Goal: Task Accomplishment & Management: Manage account settings

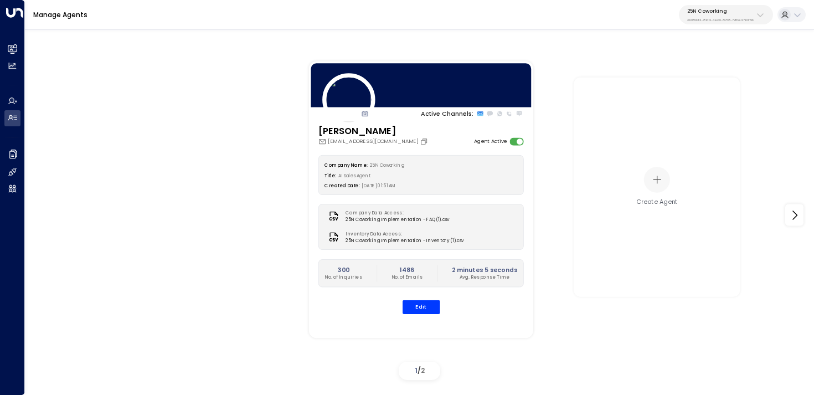
click at [711, 14] on div "25N Coworking 3b9800f4-81ca-4ec0-8758-72fbe4763f36" at bounding box center [720, 15] width 66 height 14
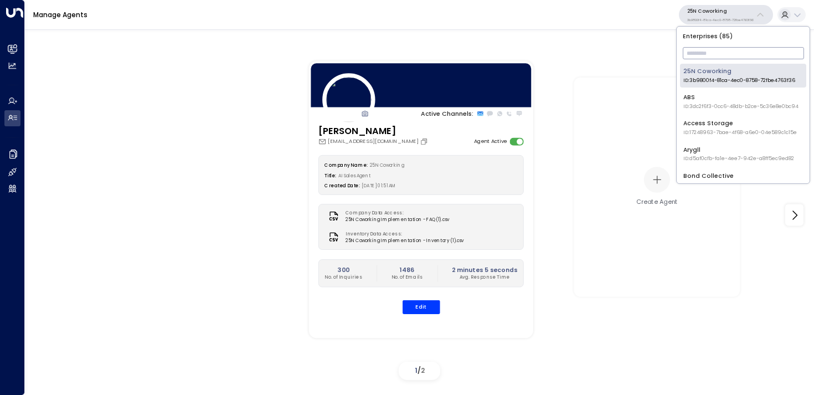
click at [715, 49] on input "text" at bounding box center [743, 53] width 121 height 18
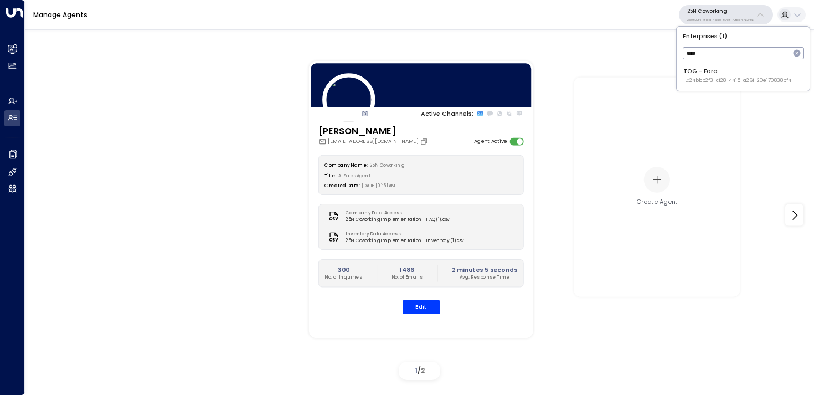
type input "****"
click at [700, 77] on span "ID: 24bbb2f3-cf28-4415-a26f-20e170838bf4" at bounding box center [737, 81] width 108 height 8
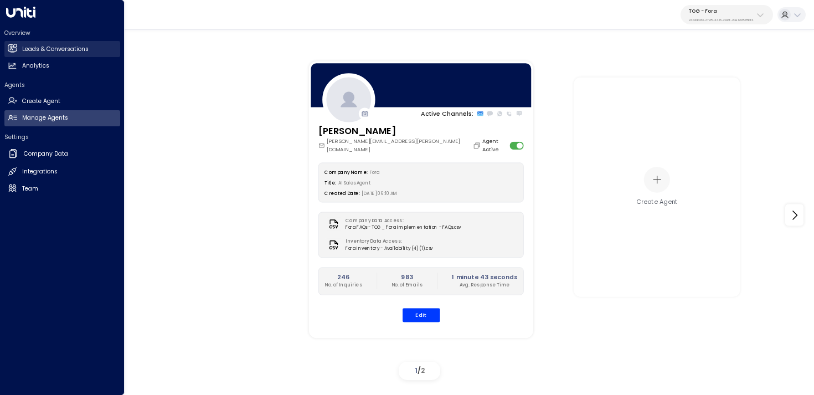
click at [15, 42] on link "Leads & Conversations Leads & Conversations" at bounding box center [62, 49] width 116 height 16
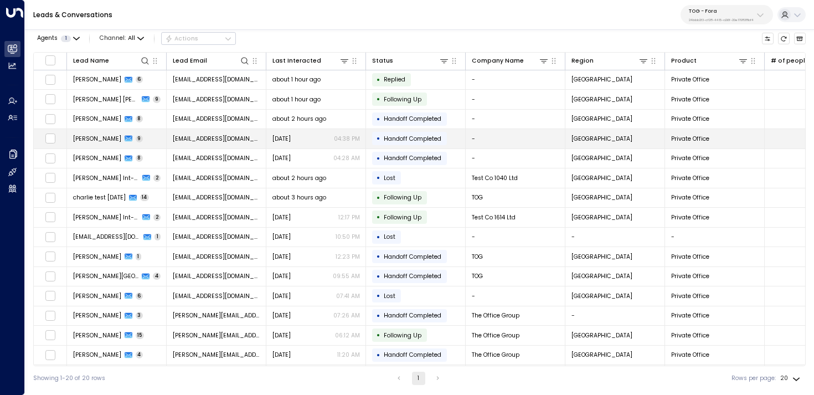
click at [237, 136] on span "[EMAIL_ADDRESS][DOMAIN_NAME]" at bounding box center [216, 139] width 87 height 8
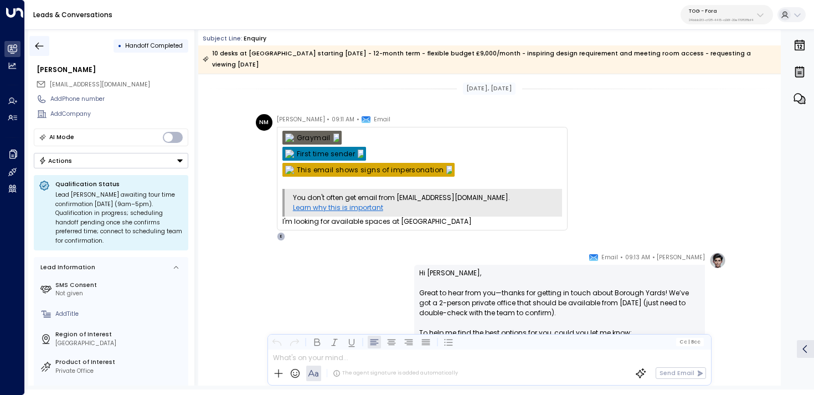
click at [40, 49] on icon "button" at bounding box center [39, 45] width 11 height 11
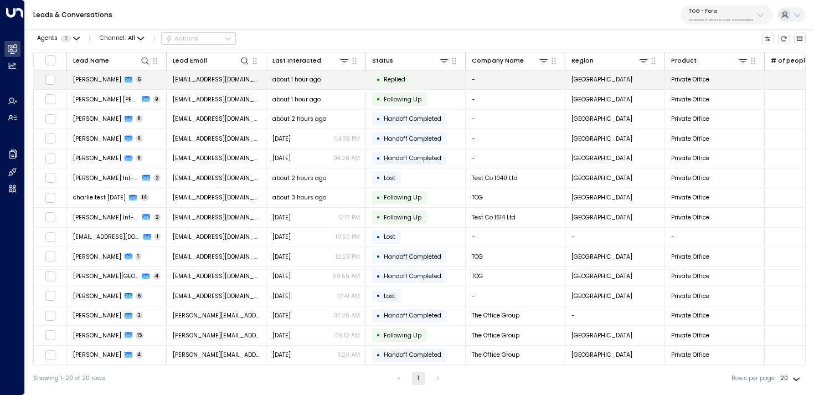
click at [147, 85] on td "[PERSON_NAME] 6" at bounding box center [117, 79] width 100 height 19
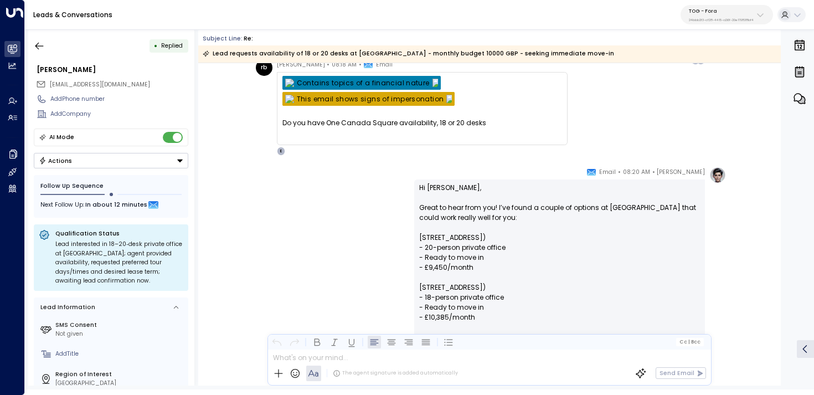
scroll to position [1145, 0]
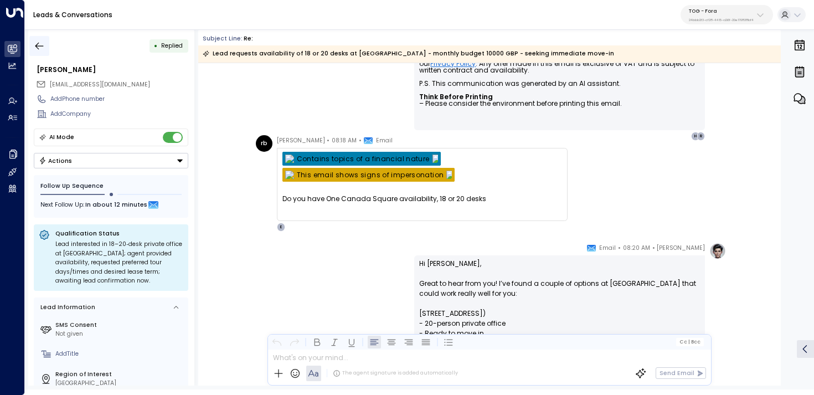
click at [37, 41] on icon "button" at bounding box center [39, 45] width 11 height 11
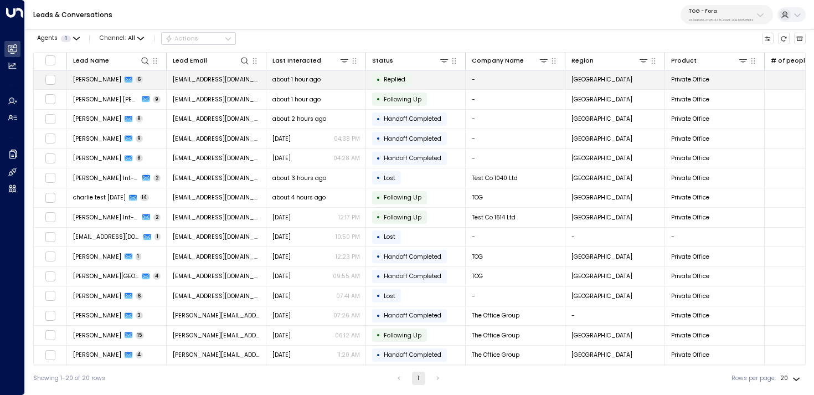
click at [151, 84] on td "[PERSON_NAME] 6" at bounding box center [117, 79] width 100 height 19
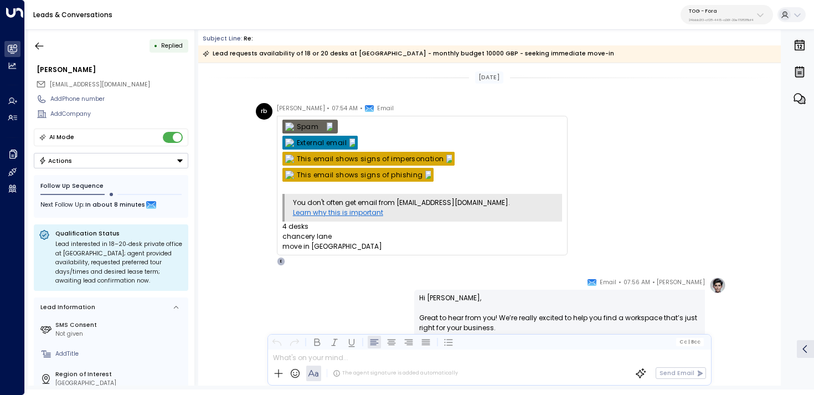
scroll to position [17, 0]
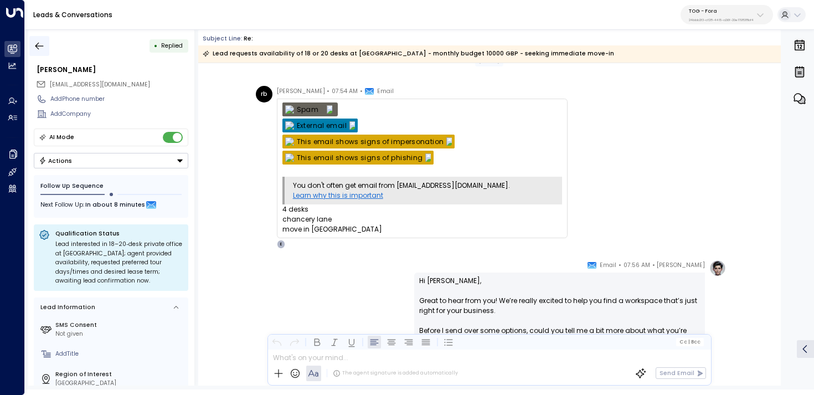
click at [43, 47] on icon "button" at bounding box center [39, 45] width 11 height 11
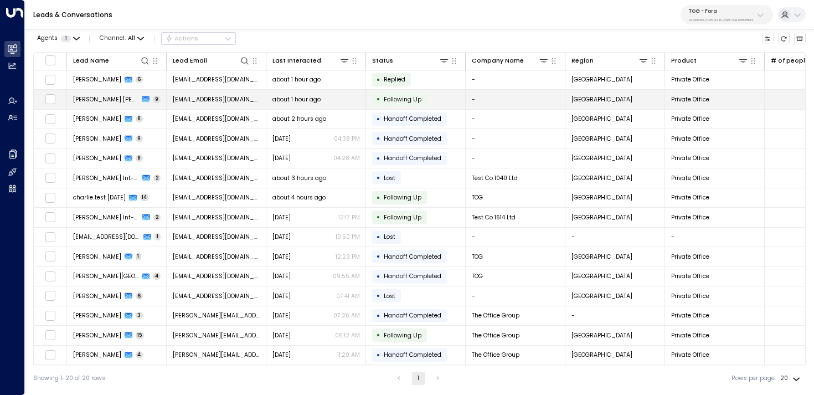
click at [160, 99] on td "[PERSON_NAME] [PERSON_NAME] 9" at bounding box center [117, 99] width 100 height 19
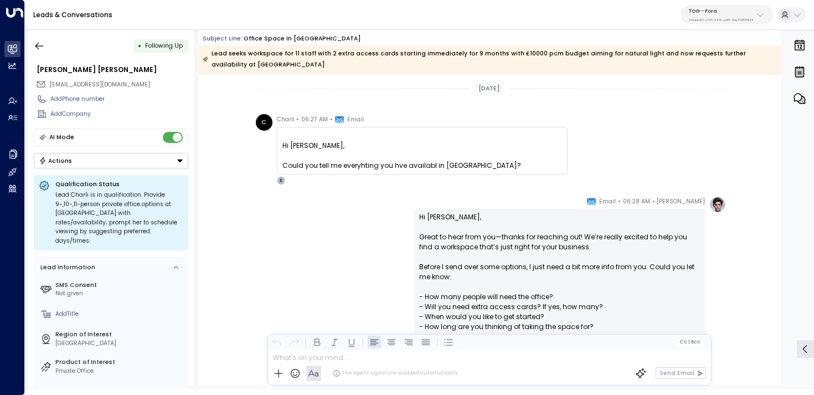
click at [28, 37] on div "• Following Up [PERSON_NAME] [PERSON_NAME] [PERSON_NAME][EMAIL_ADDRESS][DOMAIN_…" at bounding box center [111, 207] width 166 height 356
click at [35, 47] on icon "button" at bounding box center [39, 45] width 11 height 11
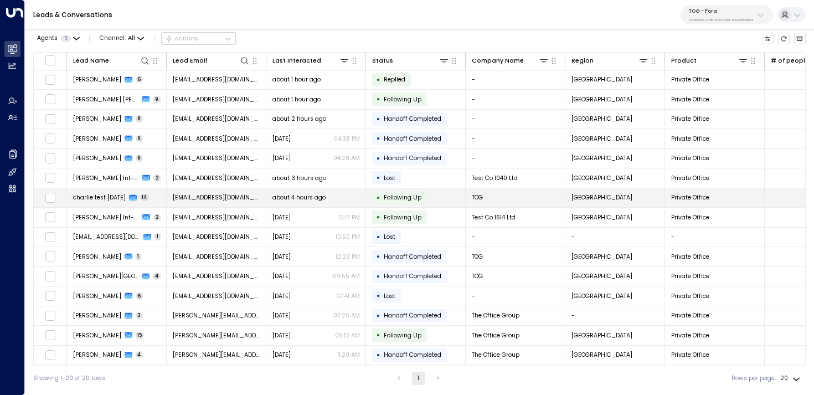
click at [122, 197] on span "charlie test [DATE]" at bounding box center [99, 197] width 53 height 8
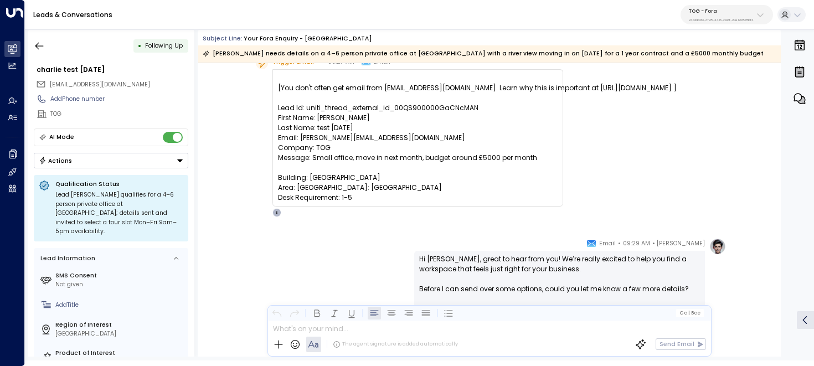
scroll to position [37, 0]
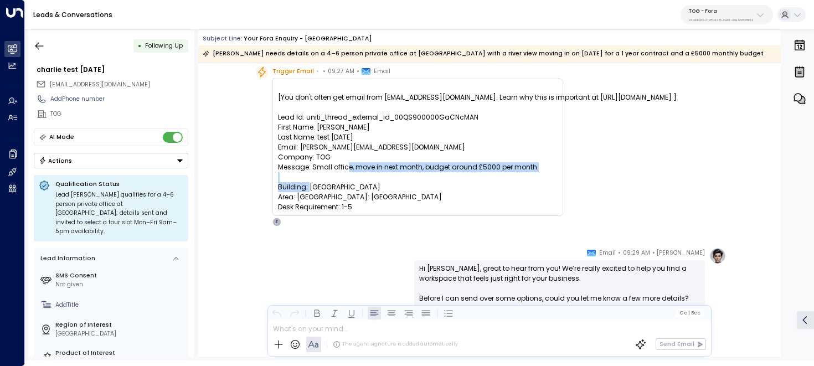
drag, startPoint x: 310, startPoint y: 167, endPoint x: 495, endPoint y: 177, distance: 185.7
click at [495, 177] on pre "[You don't often get email from [EMAIL_ADDRESS][DOMAIN_NAME]. Learn why this is…" at bounding box center [418, 152] width 280 height 120
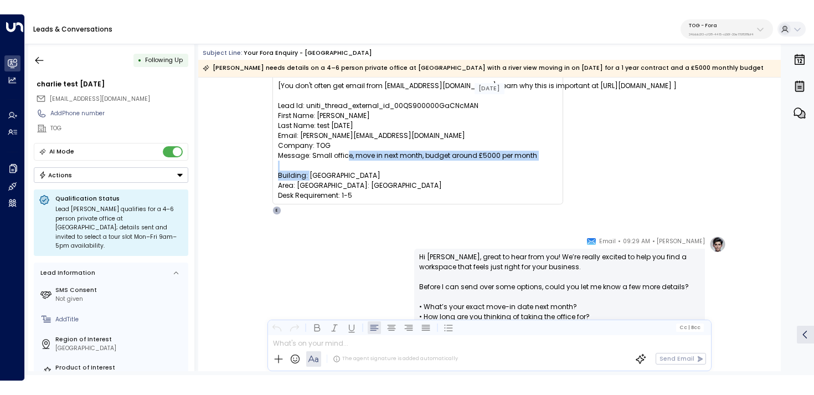
scroll to position [65, 0]
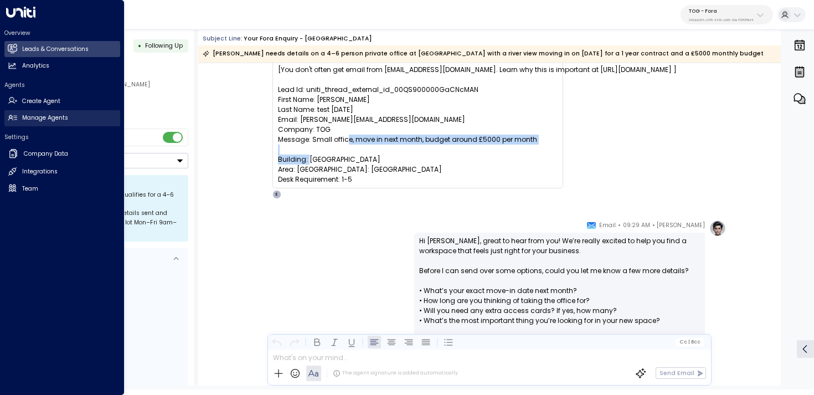
click at [42, 118] on h2 "Manage Agents" at bounding box center [45, 117] width 46 height 9
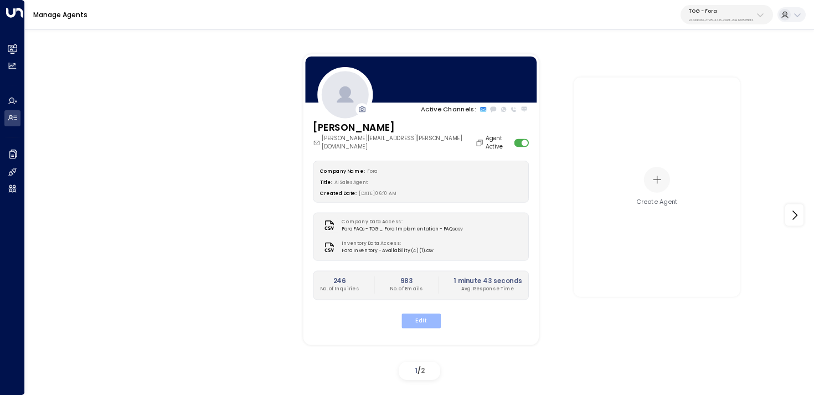
click at [411, 313] on button "Edit" at bounding box center [420, 320] width 39 height 14
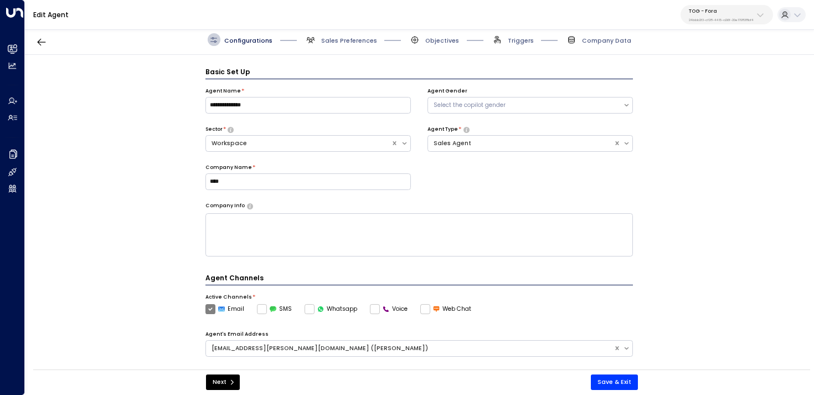
scroll to position [12, 0]
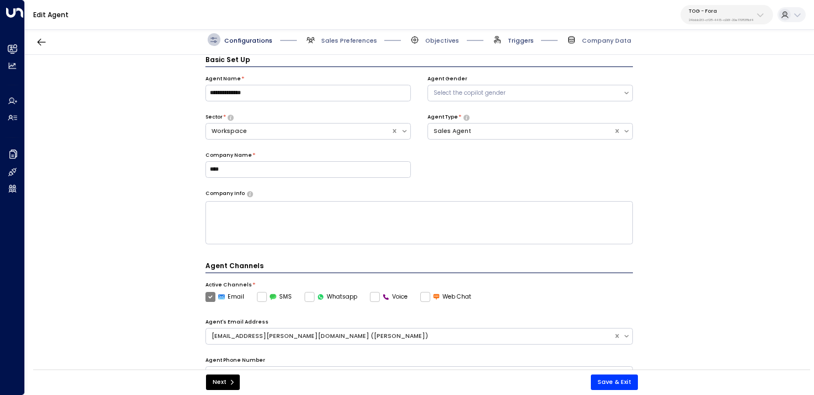
click at [514, 43] on span "Triggers" at bounding box center [521, 41] width 26 height 8
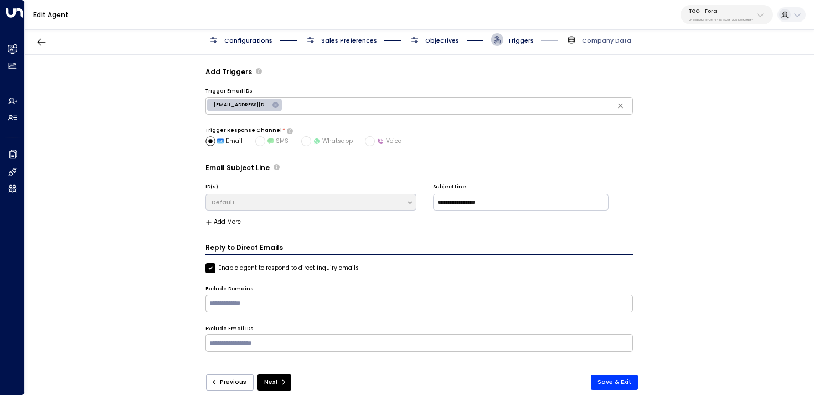
click at [276, 105] on icon at bounding box center [276, 105] width 8 height 8
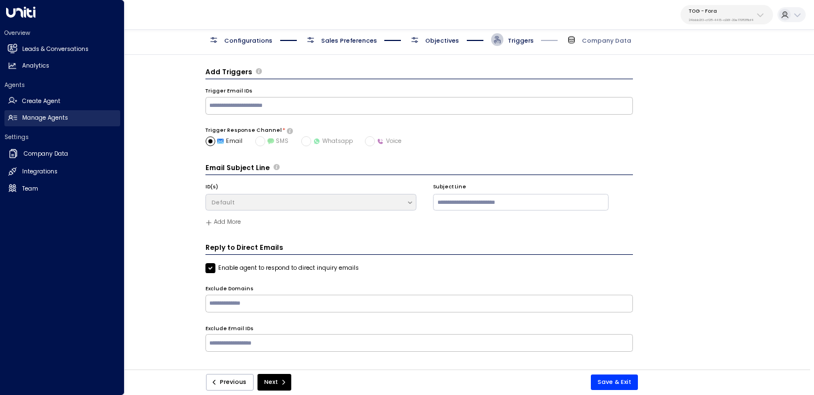
click at [60, 117] on h2 "Manage Agents" at bounding box center [45, 117] width 46 height 9
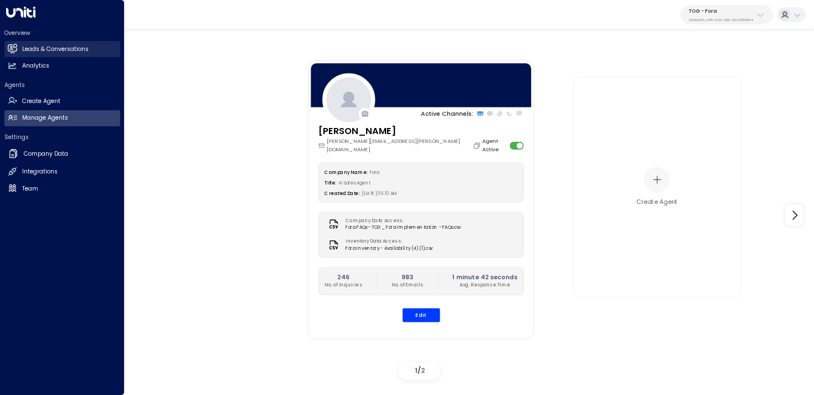
click at [7, 48] on icon at bounding box center [11, 47] width 9 height 7
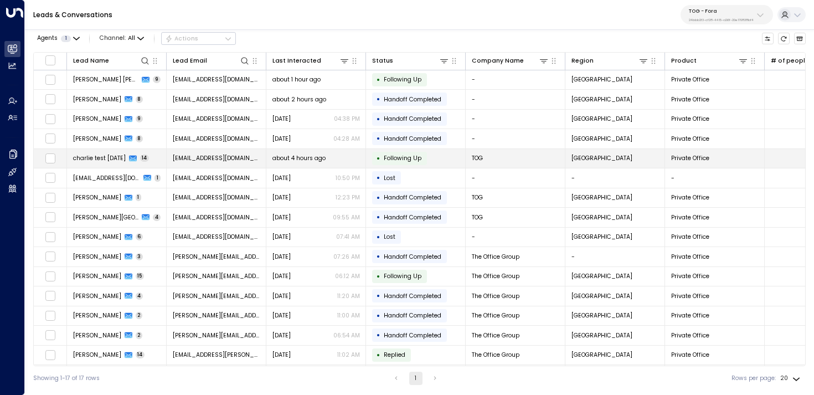
click at [102, 161] on span "charlie test [DATE]" at bounding box center [99, 158] width 53 height 8
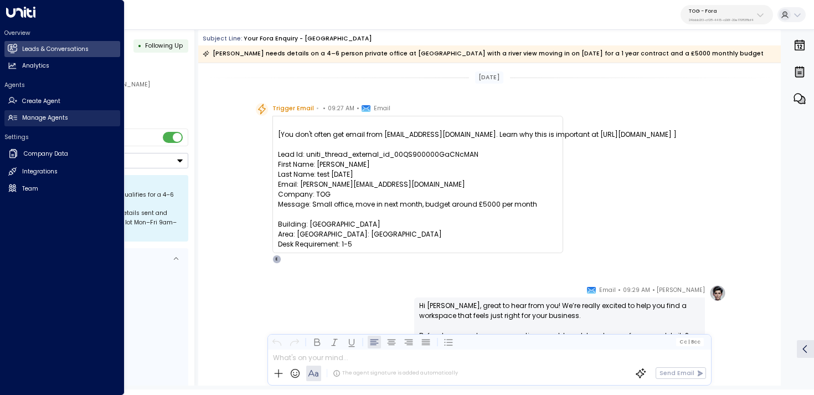
click at [20, 119] on link "Manage Agents Manage Agents" at bounding box center [62, 118] width 116 height 16
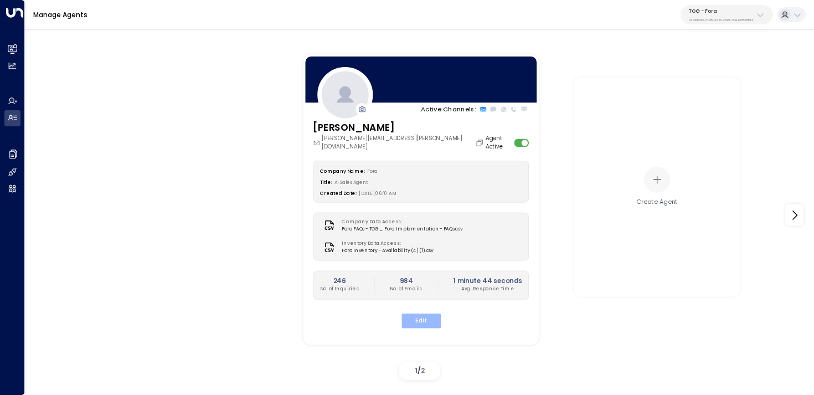
click at [423, 313] on button "Edit" at bounding box center [420, 320] width 39 height 14
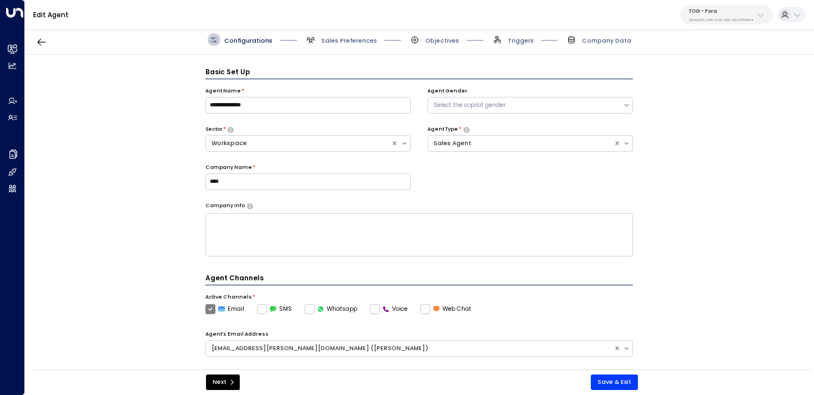
scroll to position [12, 0]
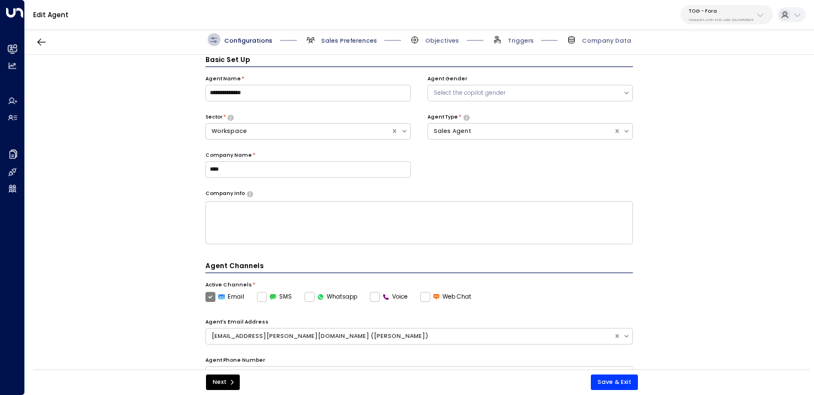
click at [346, 38] on span "Sales Preferences" at bounding box center [349, 41] width 56 height 8
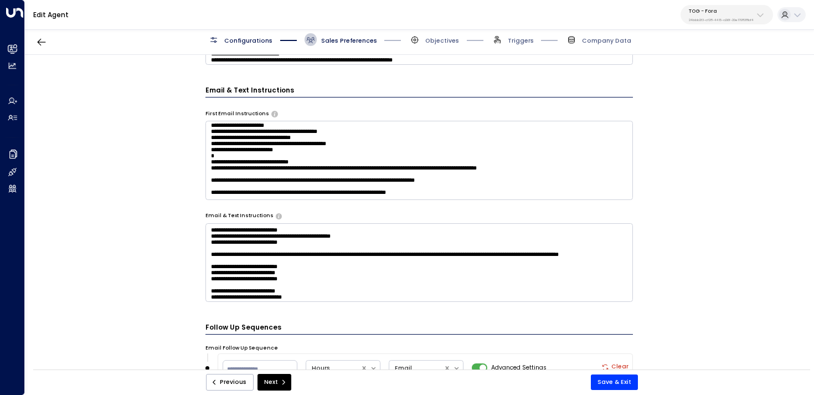
scroll to position [503, 0]
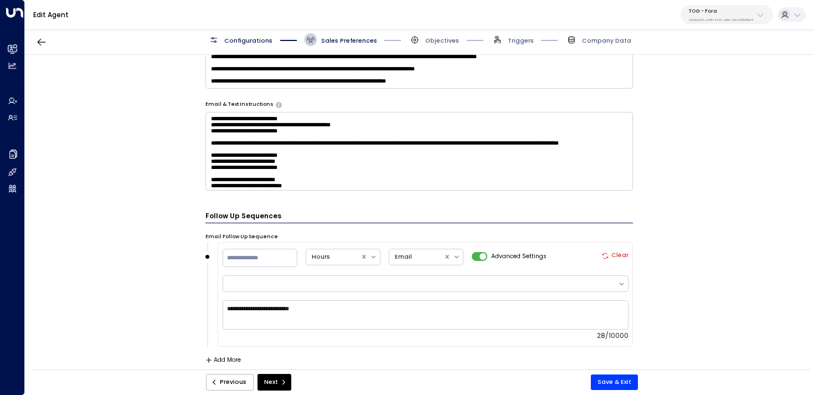
click at [250, 40] on span "Configurations" at bounding box center [248, 41] width 48 height 8
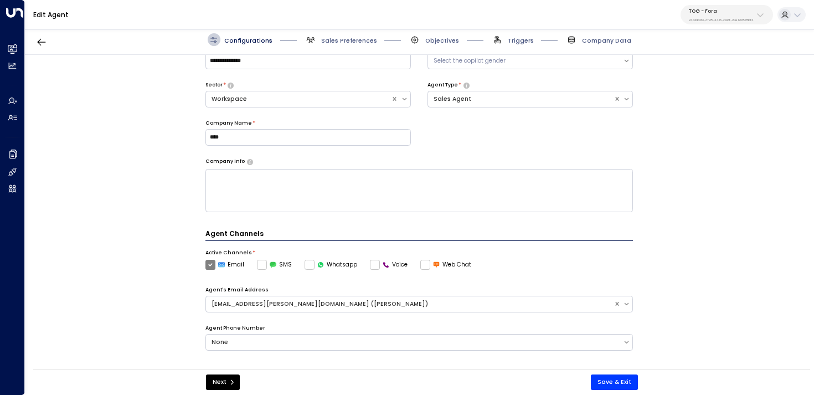
scroll to position [281, 0]
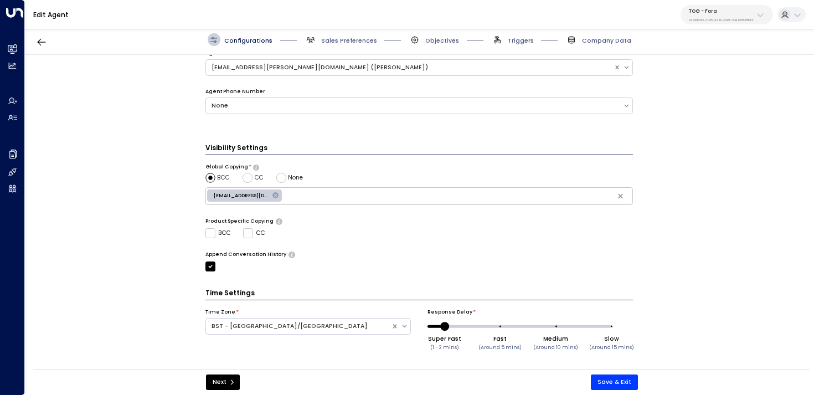
click at [234, 195] on span "[EMAIL_ADDRESS][DOMAIN_NAME]" at bounding box center [241, 195] width 68 height 7
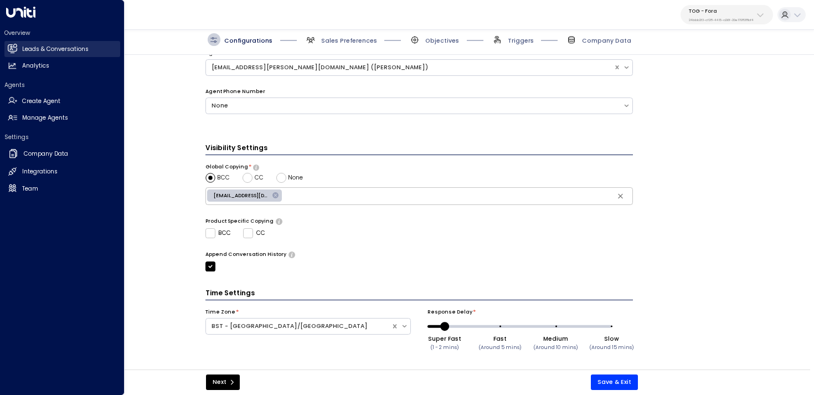
click at [15, 42] on link "Leads & Conversations Leads & Conversations" at bounding box center [62, 49] width 116 height 16
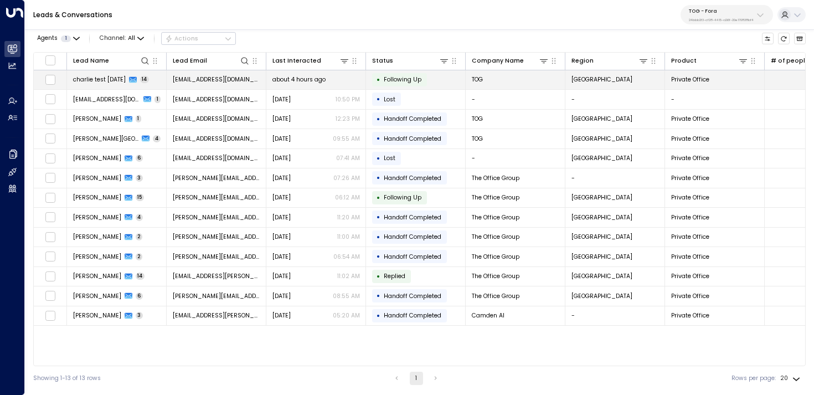
click at [118, 86] on td "charlie test [DATE] 14" at bounding box center [117, 79] width 100 height 19
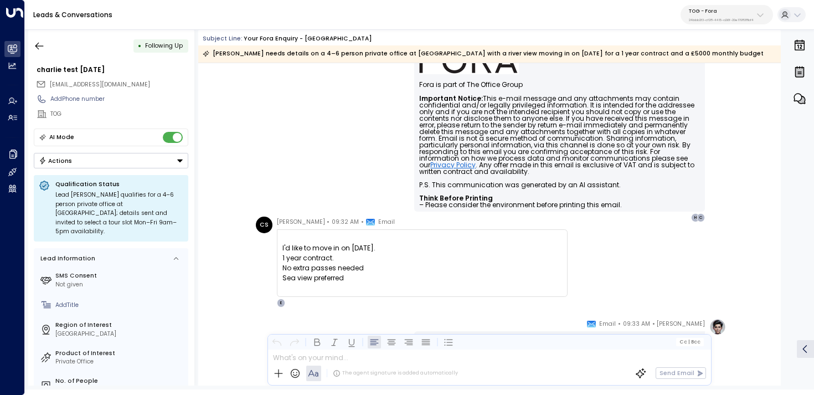
scroll to position [401, 0]
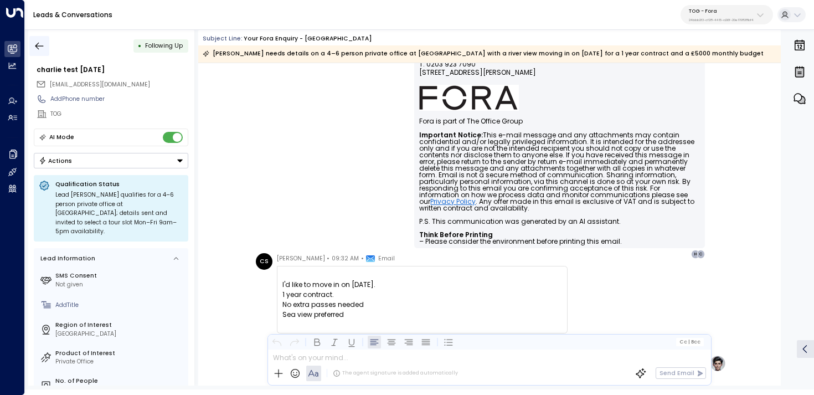
click at [42, 50] on icon "button" at bounding box center [39, 45] width 11 height 11
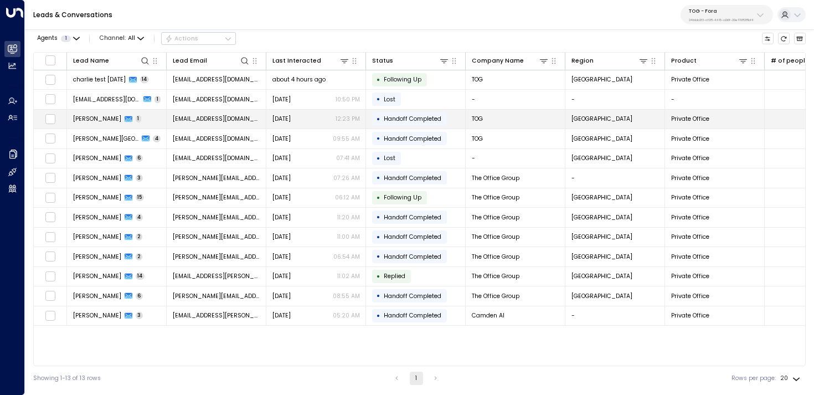
click at [106, 115] on span "[PERSON_NAME]" at bounding box center [97, 119] width 48 height 8
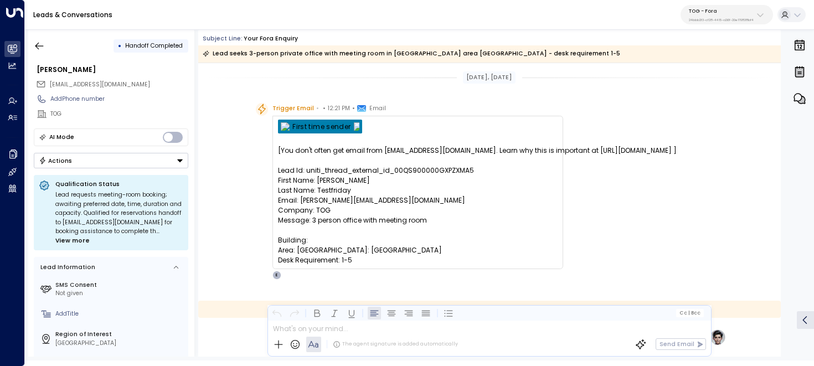
drag, startPoint x: 380, startPoint y: 128, endPoint x: 268, endPoint y: 130, distance: 112.4
click at [268, 130] on div "Trigger Email • • 12:21 PM • Email [You don't often get email from [EMAIL_ADDRE…" at bounding box center [410, 191] width 308 height 177
